Goal: Browse casually: Explore the website without a specific task or goal

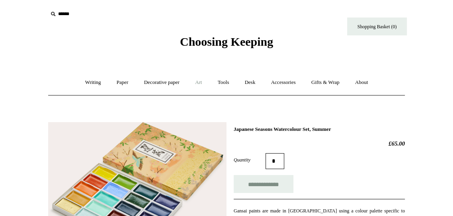
click at [203, 85] on link "Art +" at bounding box center [198, 82] width 21 height 21
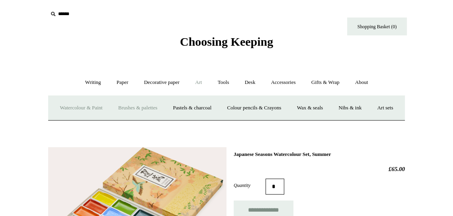
click at [132, 116] on link "Brushes & palettes" at bounding box center [137, 108] width 53 height 21
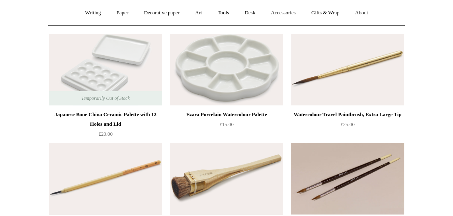
scroll to position [70, 0]
click at [367, 117] on div "Watercolour Travel Paintbrush, Extra Large Tip" at bounding box center [347, 114] width 109 height 10
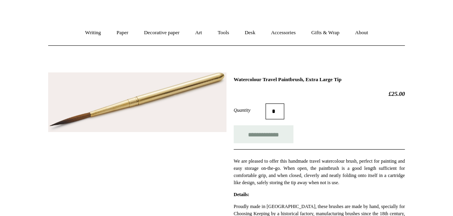
scroll to position [55, 0]
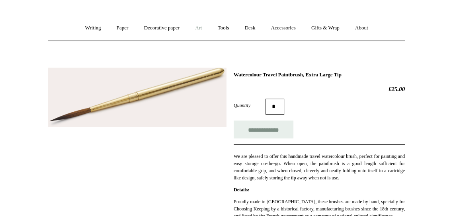
click at [195, 33] on link "Art +" at bounding box center [198, 28] width 21 height 21
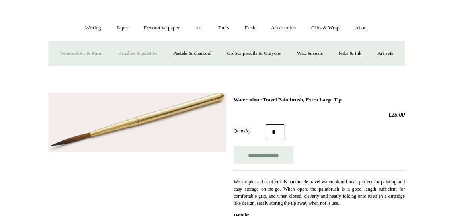
click at [95, 51] on link "Watercolour & Paint" at bounding box center [81, 53] width 57 height 21
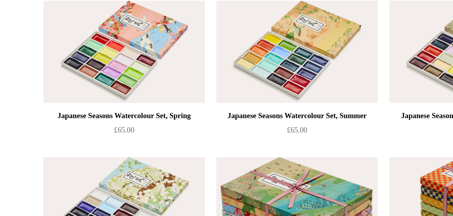
scroll to position [70, 0]
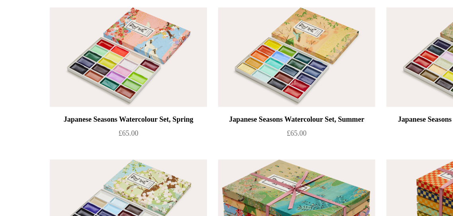
click at [73, 109] on div "Japanese Seasons Watercolour Set, Spring" at bounding box center [105, 114] width 109 height 10
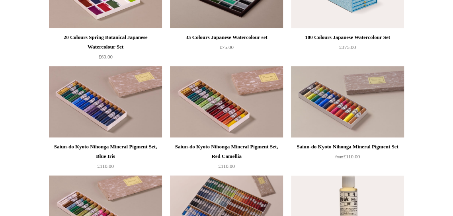
scroll to position [696, 0]
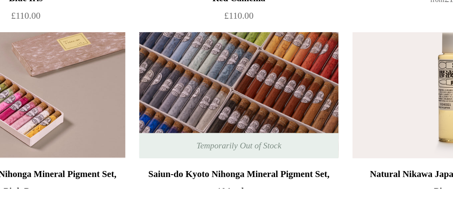
click at [239, 176] on img at bounding box center [226, 163] width 113 height 72
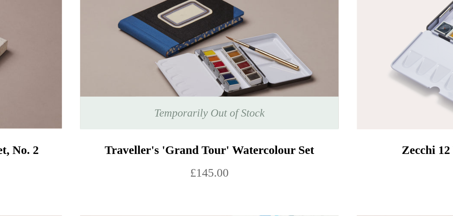
scroll to position [1219, 0]
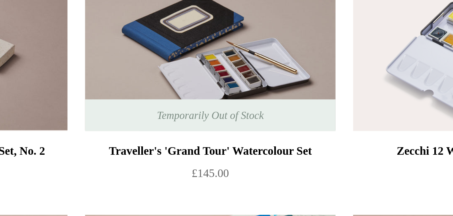
click at [275, 168] on div "Traveller's 'Grand Tour' Watercolour Set" at bounding box center [226, 170] width 109 height 10
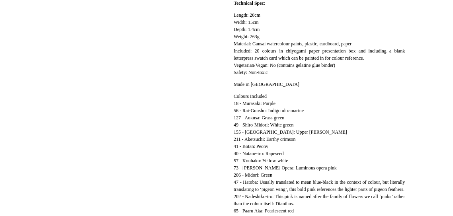
scroll to position [485, 0]
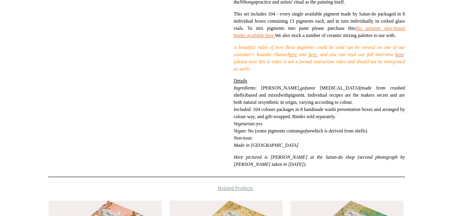
scroll to position [361, 0]
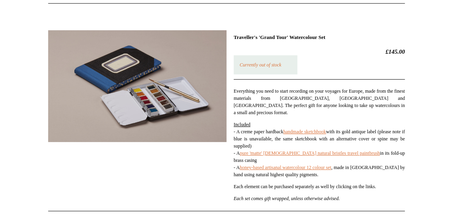
scroll to position [106, 0]
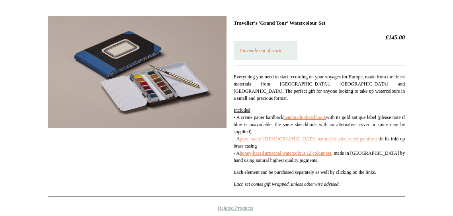
click at [361, 136] on link "pure 'matte' French natural bristles travel paintbrush" at bounding box center [310, 139] width 140 height 6
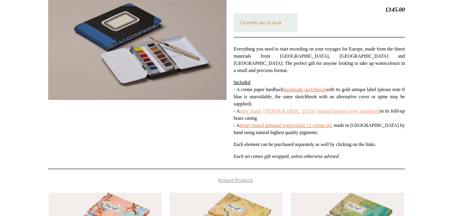
scroll to position [135, 0]
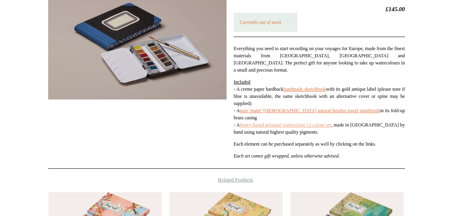
click at [331, 122] on link "honey-based artisanal watercolour 12 colour set" at bounding box center [286, 125] width 92 height 6
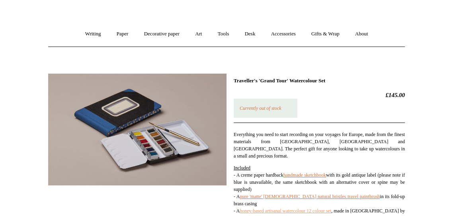
scroll to position [0, 0]
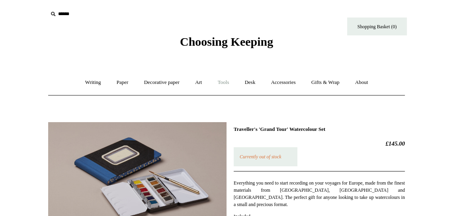
click at [222, 87] on link "Tools +" at bounding box center [224, 82] width 26 height 21
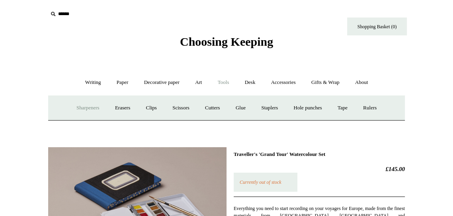
click at [69, 109] on link "Sharpeners" at bounding box center [87, 108] width 37 height 21
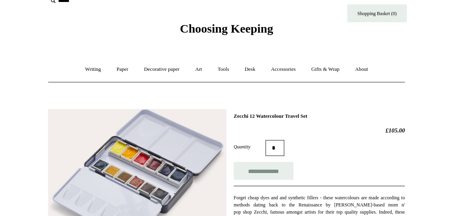
scroll to position [14, 0]
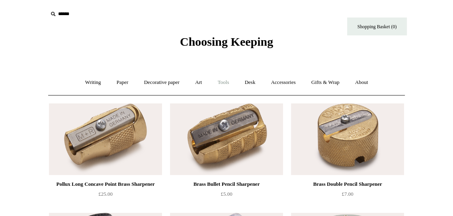
click at [223, 84] on link "Tools +" at bounding box center [224, 82] width 26 height 21
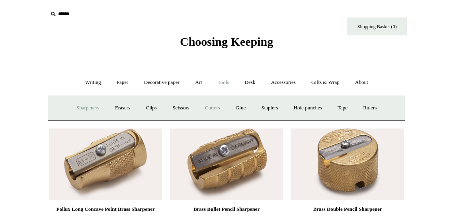
click at [214, 110] on link "Cutters" at bounding box center [212, 108] width 29 height 21
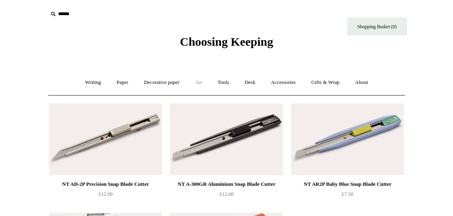
click at [196, 83] on link "Art +" at bounding box center [198, 82] width 21 height 21
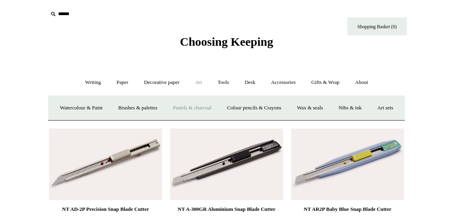
click at [212, 105] on link "Pastels & charcoal" at bounding box center [192, 108] width 53 height 21
click at [163, 87] on link "Decorative paper +" at bounding box center [162, 82] width 50 height 21
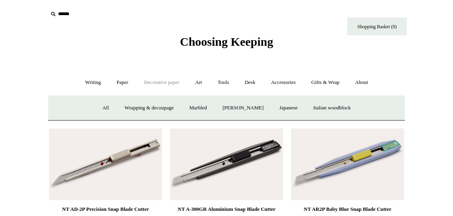
click at [154, 81] on link "Decorative paper -" at bounding box center [162, 82] width 50 height 21
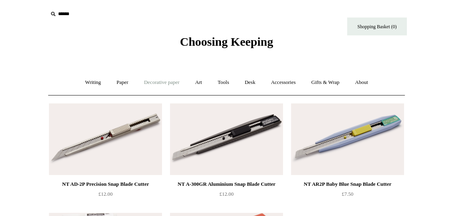
click at [165, 81] on link "Decorative paper +" at bounding box center [162, 82] width 50 height 21
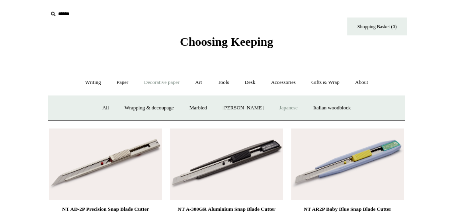
click at [295, 111] on link "Japanese" at bounding box center [288, 108] width 33 height 21
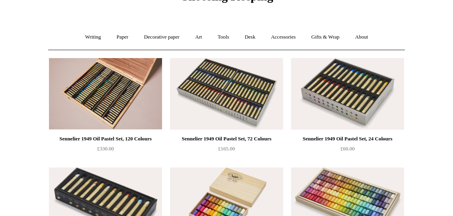
scroll to position [3, 0]
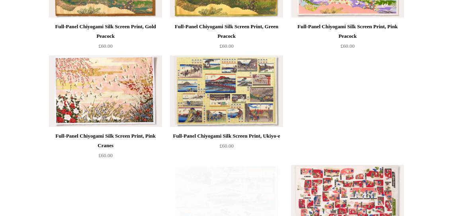
scroll to position [253, 0]
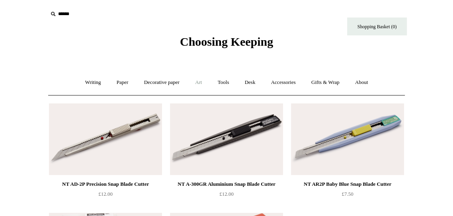
click at [198, 80] on link "Art +" at bounding box center [198, 82] width 21 height 21
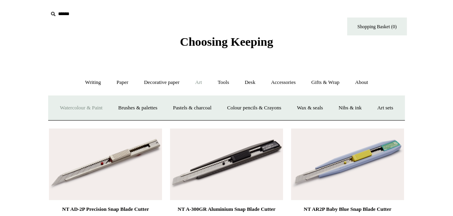
click at [63, 107] on link "Watercolour & Paint" at bounding box center [81, 108] width 57 height 21
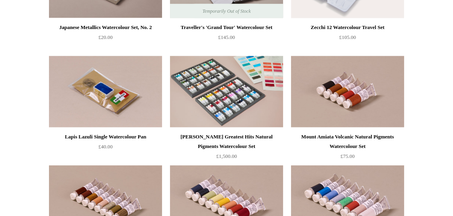
scroll to position [1363, 0]
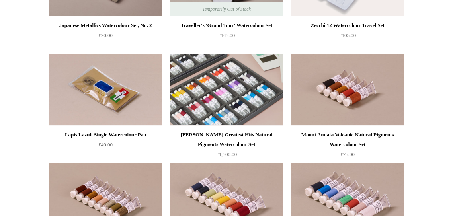
click at [236, 101] on img at bounding box center [226, 90] width 113 height 72
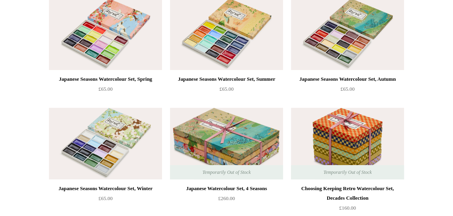
scroll to position [0, 0]
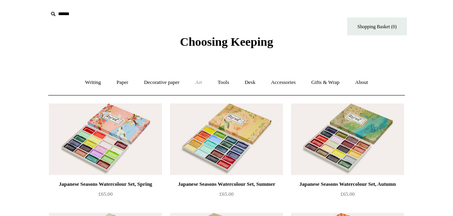
click at [195, 85] on link "Art +" at bounding box center [198, 82] width 21 height 21
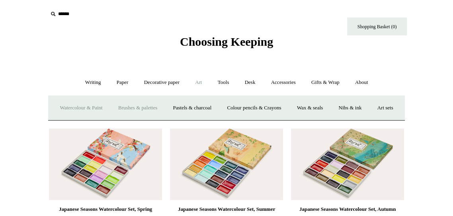
click at [158, 109] on link "Brushes & palettes" at bounding box center [137, 108] width 53 height 21
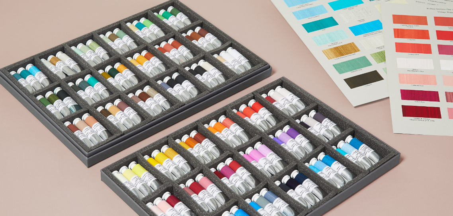
scroll to position [6, 0]
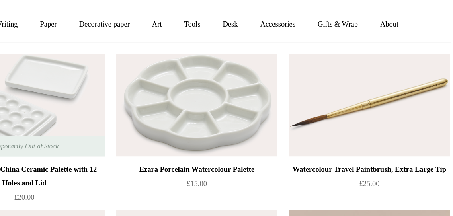
scroll to position [64, 0]
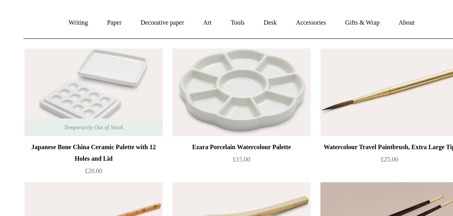
click at [115, 76] on img at bounding box center [105, 76] width 113 height 72
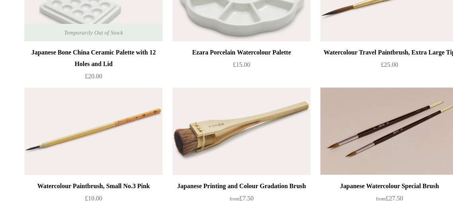
scroll to position [0, 0]
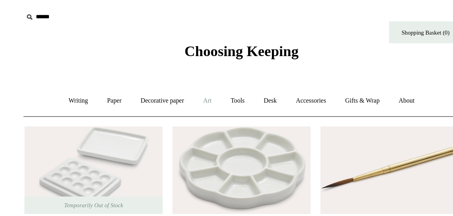
click at [199, 86] on link "Art +" at bounding box center [198, 82] width 21 height 21
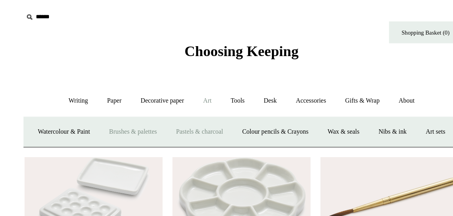
click at [218, 109] on link "Pastels & charcoal" at bounding box center [192, 108] width 53 height 21
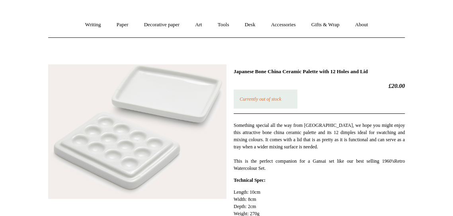
scroll to position [69, 0]
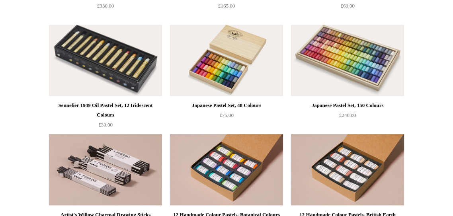
scroll to position [186, 0]
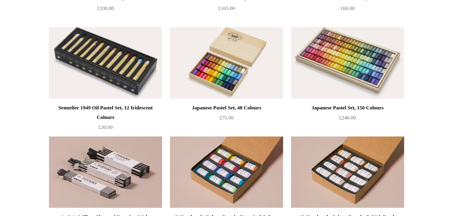
click at [121, 86] on img at bounding box center [105, 63] width 113 height 72
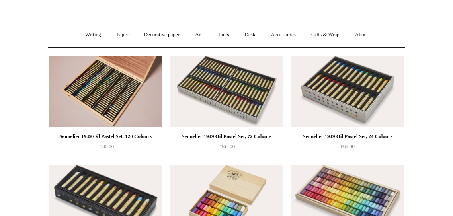
scroll to position [34, 0]
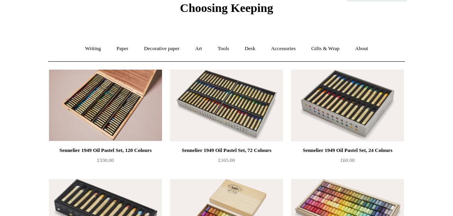
click at [353, 115] on img at bounding box center [347, 106] width 113 height 72
click at [202, 51] on link "Art +" at bounding box center [198, 48] width 21 height 21
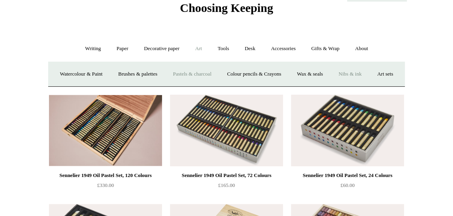
click at [369, 78] on link "Nibs & ink" at bounding box center [349, 74] width 37 height 21
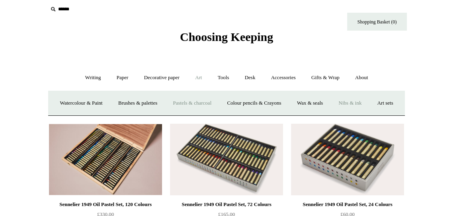
scroll to position [0, 0]
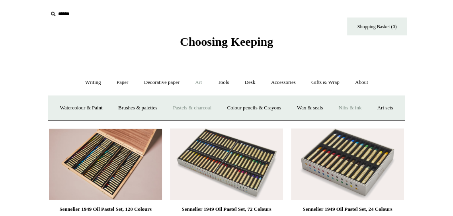
click at [369, 107] on link "Nibs & ink" at bounding box center [349, 108] width 37 height 21
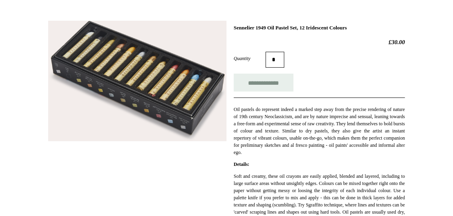
scroll to position [104, 0]
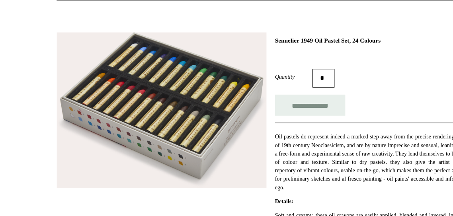
scroll to position [86, 0]
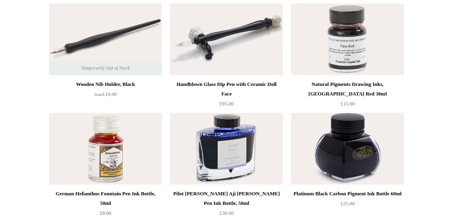
scroll to position [102, 0]
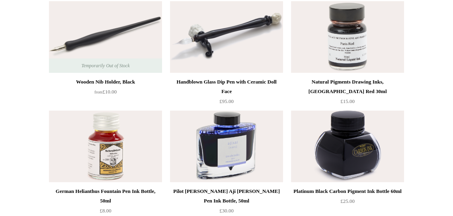
click at [132, 86] on div "Wooden Nib Holder, Black" at bounding box center [105, 82] width 109 height 10
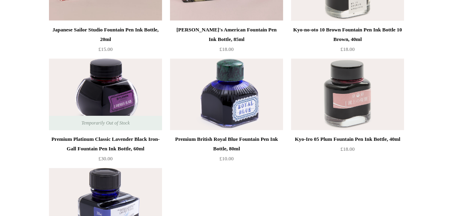
scroll to position [375, 0]
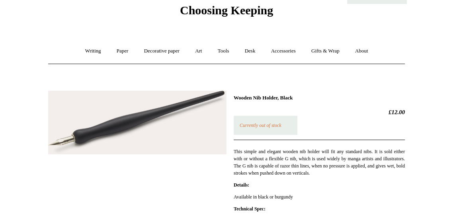
scroll to position [30, 0]
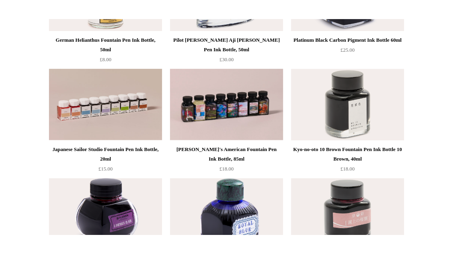
scroll to position [278, 0]
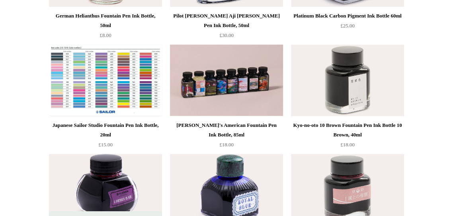
click at [122, 90] on img at bounding box center [105, 81] width 113 height 72
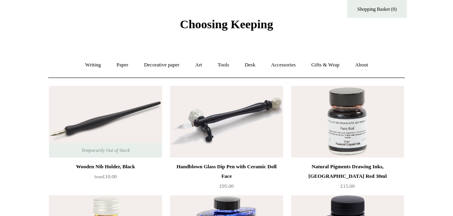
scroll to position [0, 0]
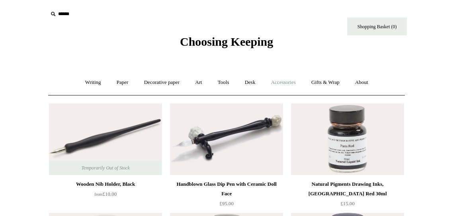
click at [291, 86] on link "Accessories +" at bounding box center [283, 82] width 39 height 21
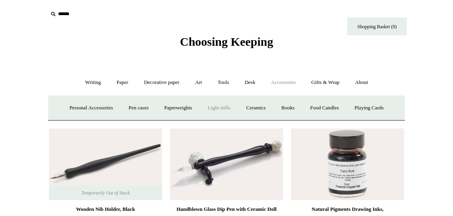
click at [238, 108] on link "Light mills" at bounding box center [219, 108] width 37 height 21
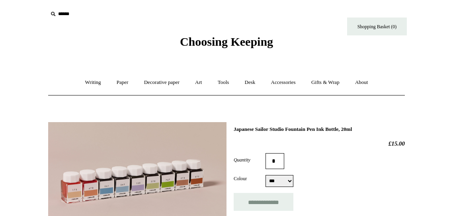
select select "***"
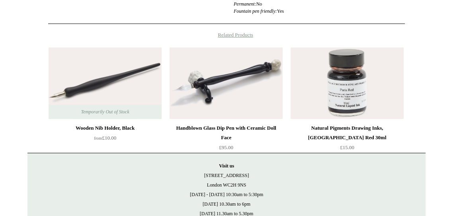
scroll to position [346, 0]
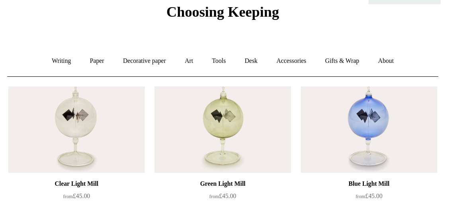
click at [236, 154] on img at bounding box center [226, 140] width 113 height 72
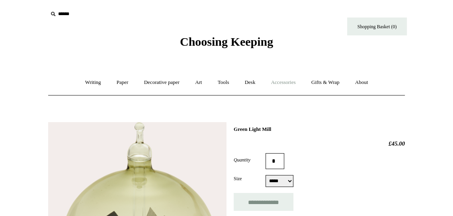
click at [289, 88] on link "Accessories +" at bounding box center [283, 82] width 39 height 21
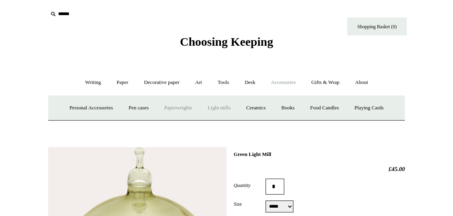
click at [199, 112] on link "Paperweights +" at bounding box center [178, 108] width 42 height 21
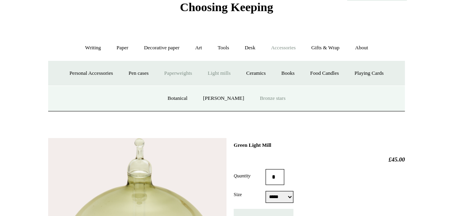
click at [270, 109] on link "Bronze stars" at bounding box center [273, 98] width 40 height 21
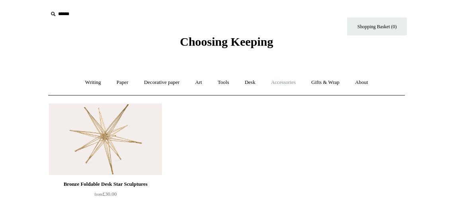
click at [290, 86] on link "Accessories +" at bounding box center [283, 82] width 39 height 21
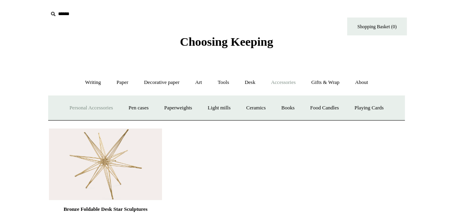
click at [113, 109] on link "Personal Accessories +" at bounding box center [91, 108] width 58 height 21
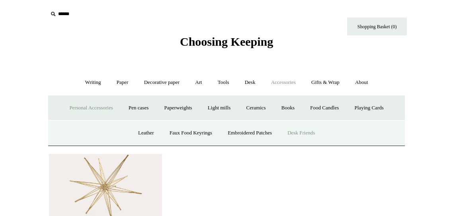
click at [320, 144] on link "Desk Friends" at bounding box center [301, 133] width 42 height 21
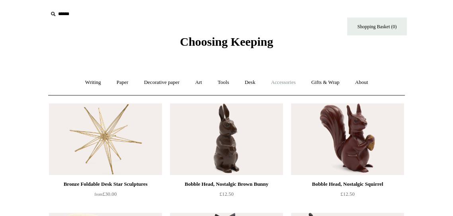
click at [287, 86] on link "Accessories +" at bounding box center [283, 82] width 39 height 21
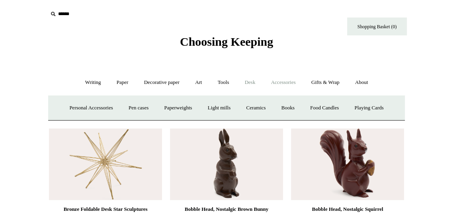
click at [254, 85] on link "Desk +" at bounding box center [250, 82] width 25 height 21
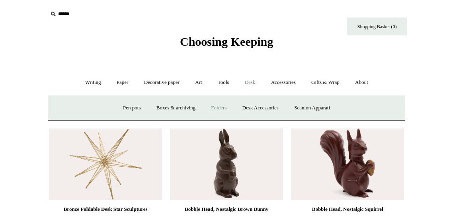
click at [217, 111] on link "Folders" at bounding box center [219, 108] width 30 height 21
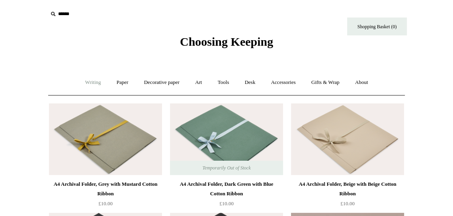
click at [84, 83] on link "Writing +" at bounding box center [93, 82] width 30 height 21
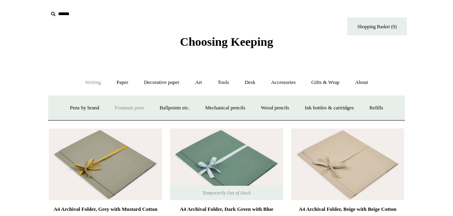
click at [137, 112] on link "Fountain pens +" at bounding box center [128, 108] width 43 height 21
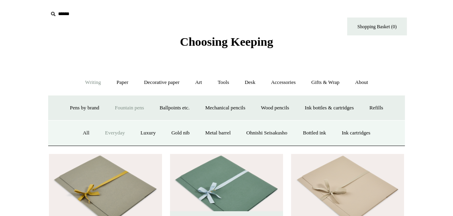
click at [107, 144] on link "Everyday" at bounding box center [115, 133] width 34 height 21
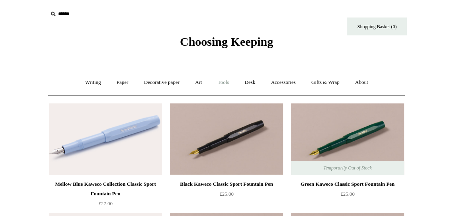
click at [228, 82] on link "Tools +" at bounding box center [224, 82] width 26 height 21
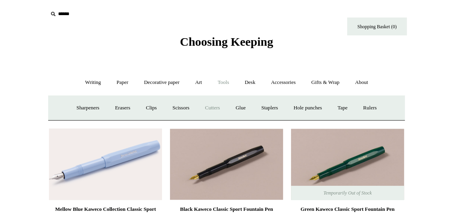
click at [207, 110] on link "Cutters" at bounding box center [212, 108] width 29 height 21
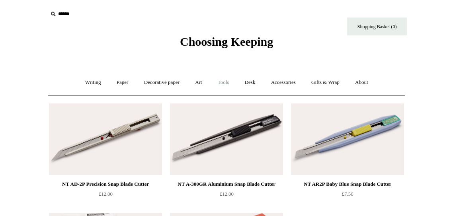
click at [227, 84] on link "Tools +" at bounding box center [224, 82] width 26 height 21
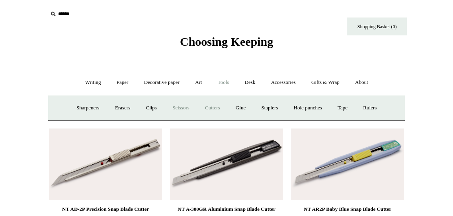
click at [182, 110] on link "Scissors" at bounding box center [180, 108] width 31 height 21
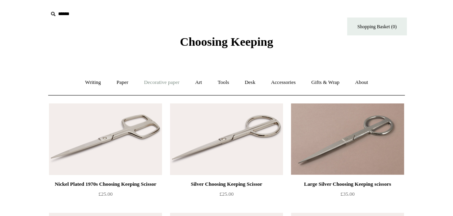
click at [164, 83] on link "Decorative paper +" at bounding box center [162, 82] width 50 height 21
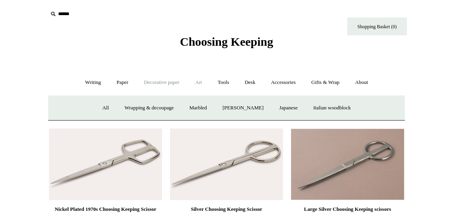
click at [201, 81] on link "Art +" at bounding box center [198, 82] width 21 height 21
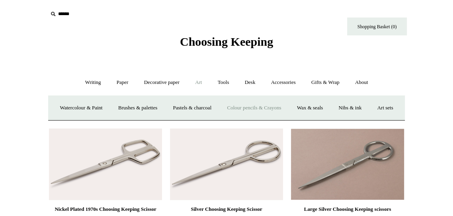
click at [288, 109] on link "Colour pencils & Crayons" at bounding box center [254, 108] width 68 height 21
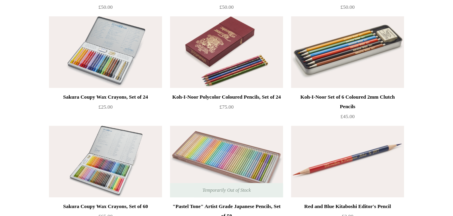
scroll to position [199, 0]
